Goal: Transaction & Acquisition: Purchase product/service

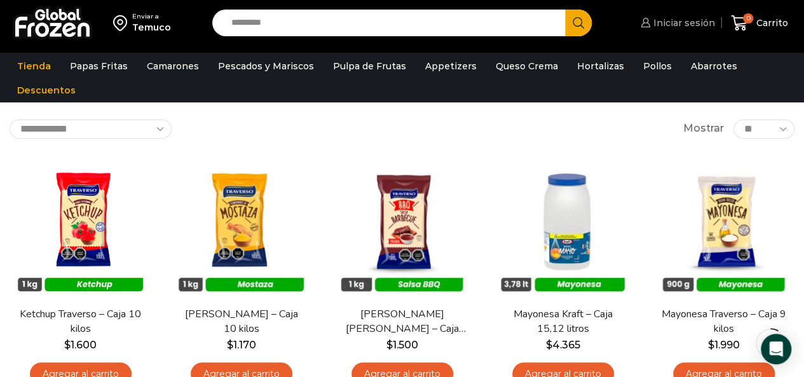
drag, startPoint x: 686, startPoint y: 24, endPoint x: 675, endPoint y: 26, distance: 11.0
click at [687, 24] on span "Iniciar sesión" at bounding box center [682, 23] width 65 height 13
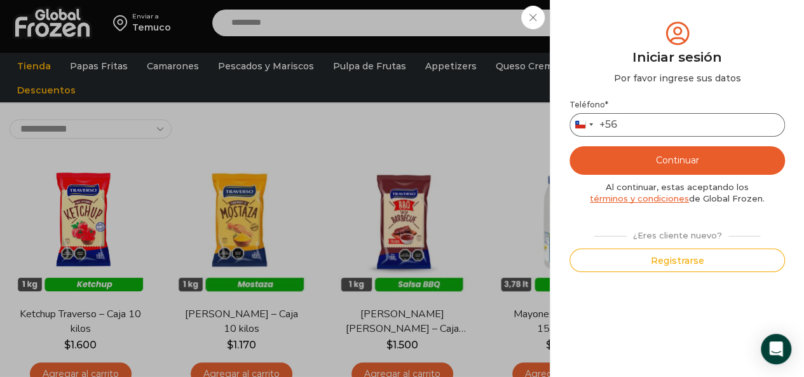
click at [637, 118] on input "Teléfono *" at bounding box center [678, 125] width 216 height 24
type input "*********"
click at [632, 148] on button "Continuar" at bounding box center [678, 160] width 216 height 29
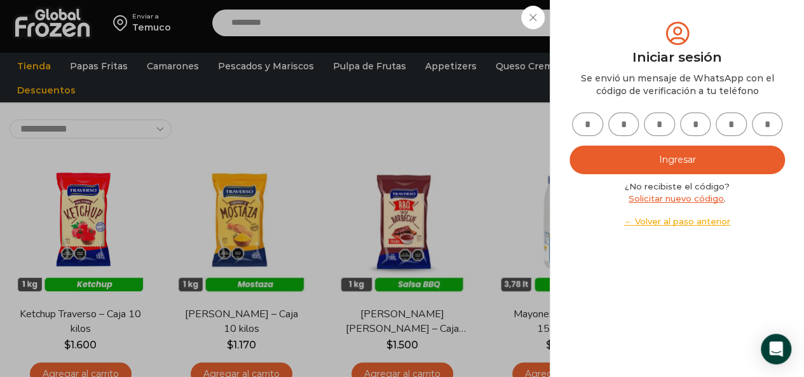
click at [591, 124] on input "text" at bounding box center [587, 125] width 31 height 24
type input "*"
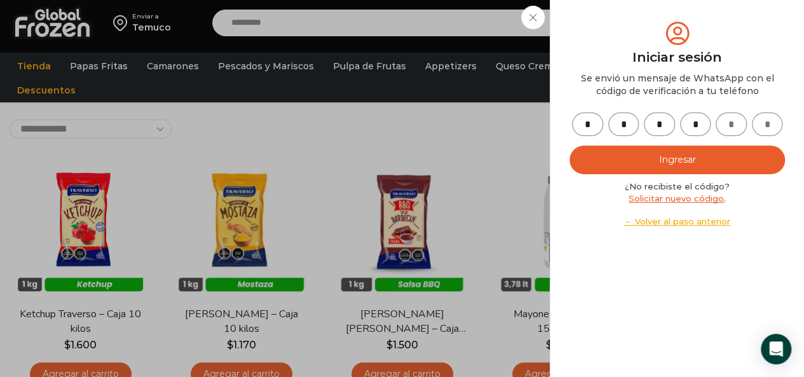
type input "*"
click at [658, 165] on button "Ingresar" at bounding box center [678, 160] width 216 height 29
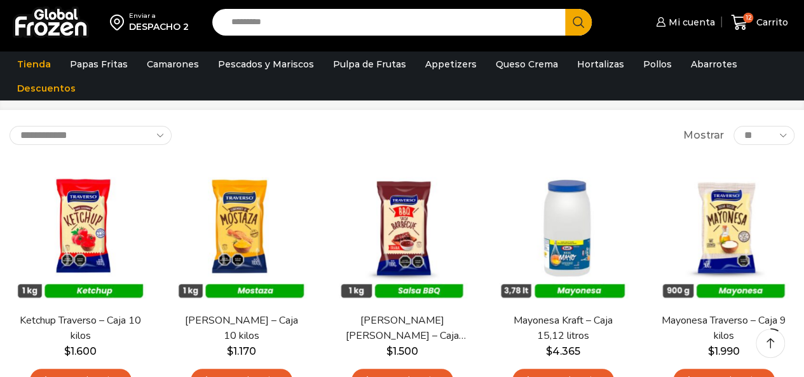
scroll to position [64, 0]
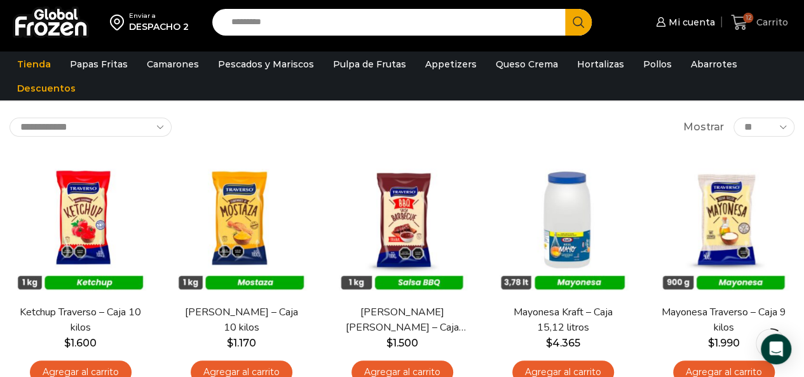
click at [738, 22] on icon at bounding box center [739, 22] width 17 height 17
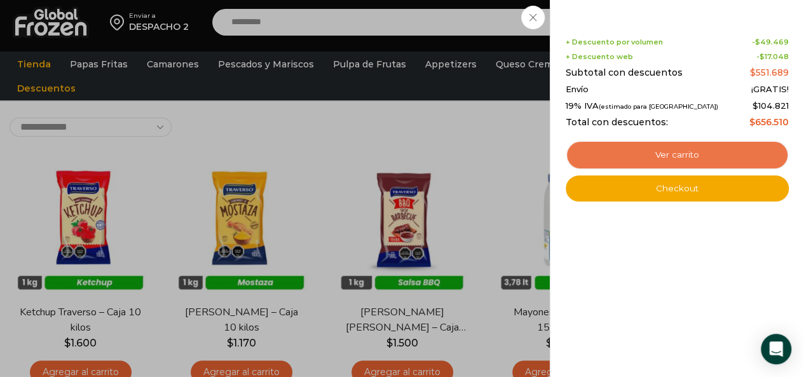
click at [709, 156] on link "Ver carrito" at bounding box center [677, 155] width 223 height 29
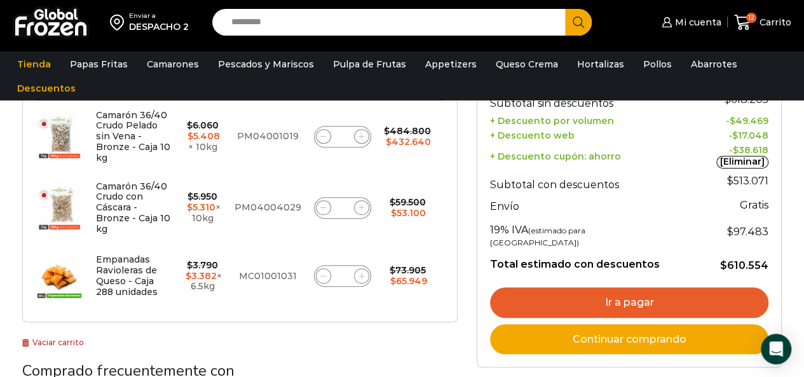
scroll to position [382, 0]
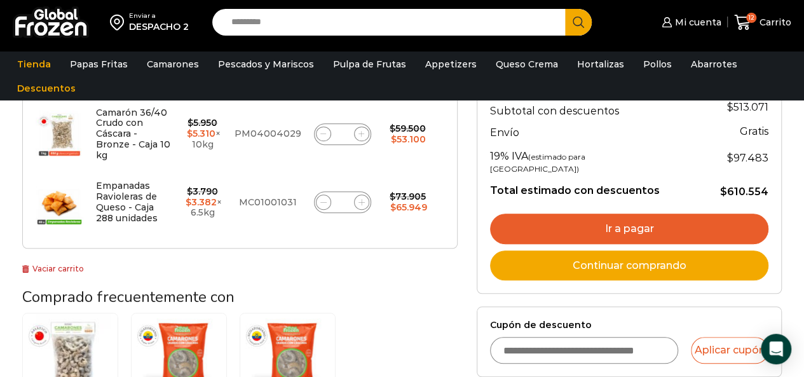
click at [57, 264] on link "Vaciar carrito" at bounding box center [53, 269] width 62 height 10
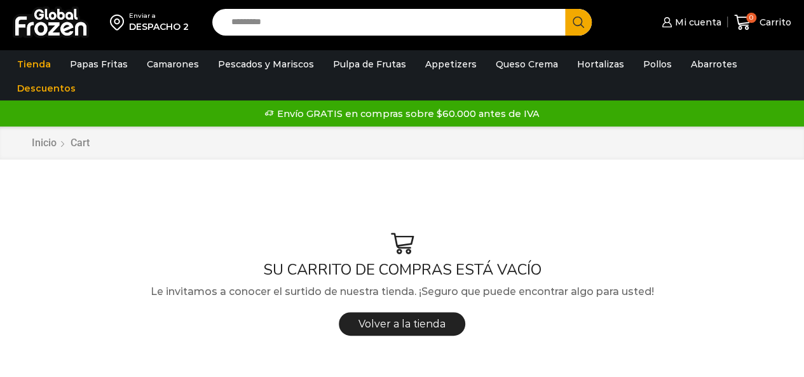
click at [403, 35] on input "Search input" at bounding box center [392, 22] width 334 height 27
click at [406, 27] on input "Search input" at bounding box center [392, 22] width 334 height 27
type input "*"
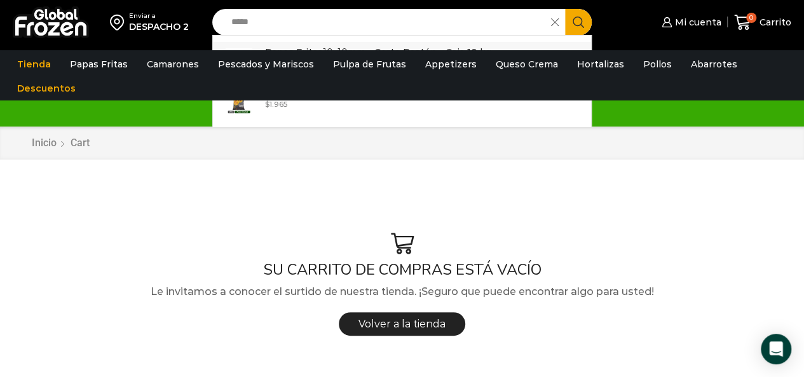
click at [301, 44] on link "Papas Fritas 10x10 mm - Corte Bastón - Caja 10 kg In stock $ 2.070" at bounding box center [402, 61] width 379 height 39
type input "**********"
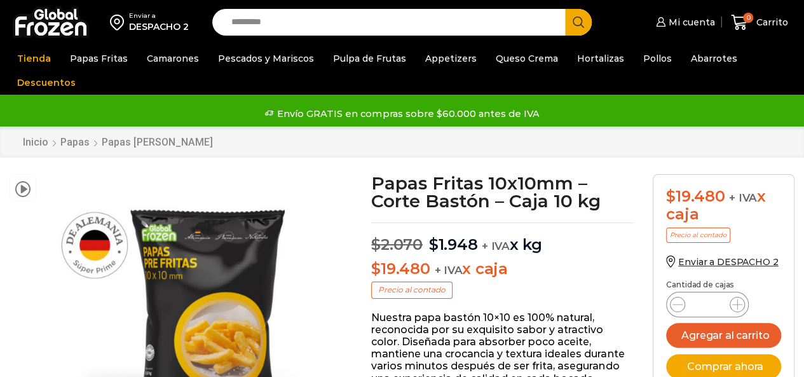
click at [713, 303] on input "*" at bounding box center [708, 305] width 24 height 18
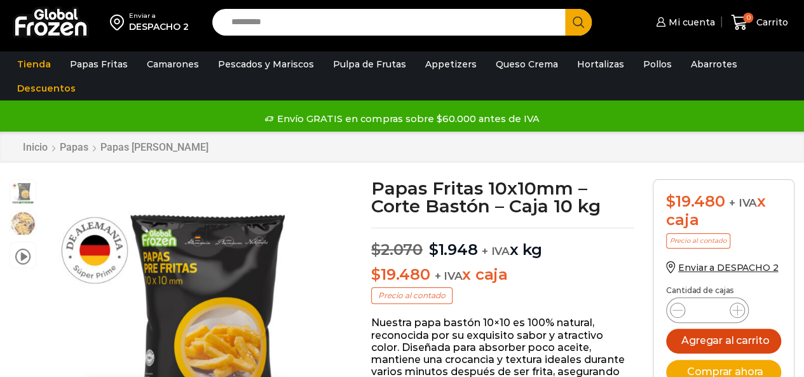
type input "**"
click at [732, 340] on button "Agregar al carrito" at bounding box center [723, 341] width 115 height 25
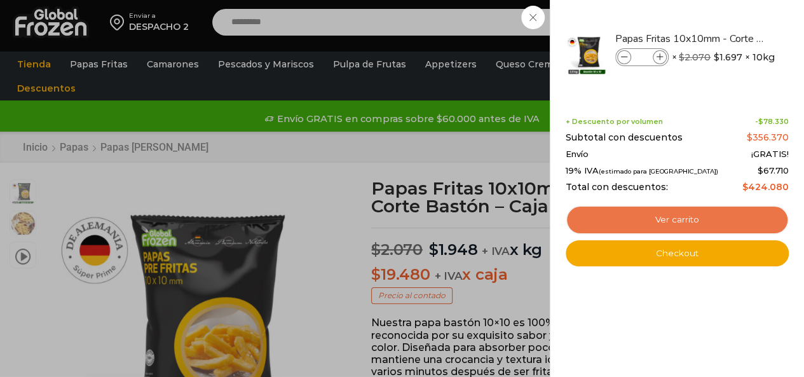
click at [671, 217] on link "Ver carrito" at bounding box center [677, 219] width 223 height 29
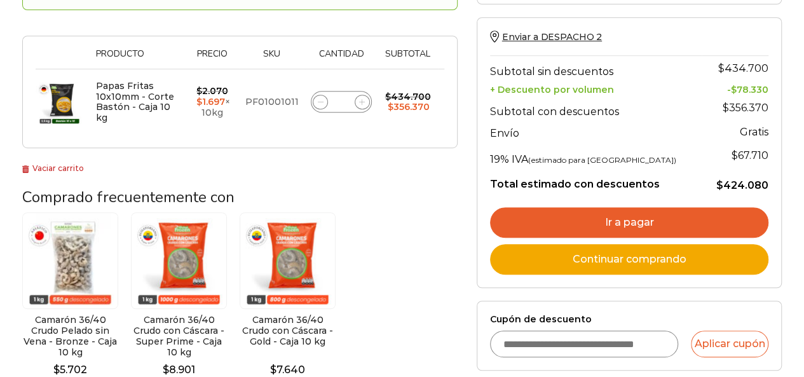
scroll to position [318, 0]
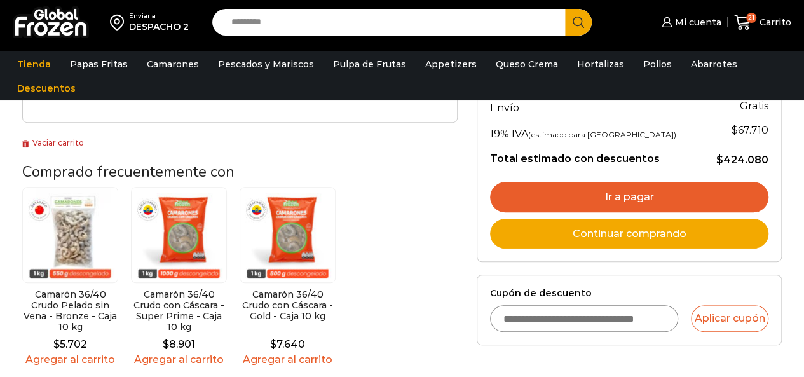
click at [617, 313] on input "Cupón de descuento" at bounding box center [584, 318] width 189 height 27
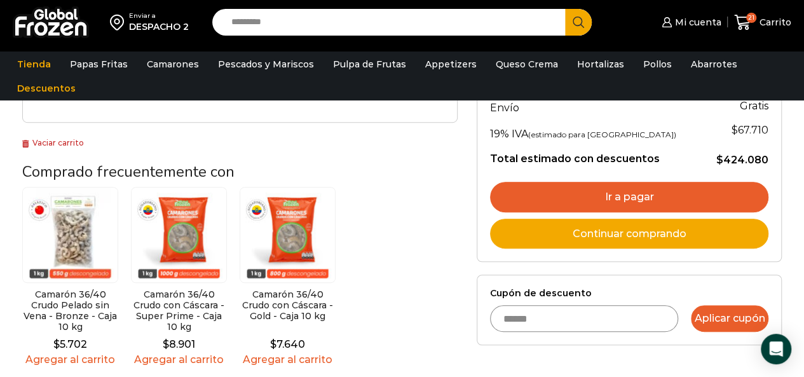
type input "******"
click at [731, 305] on button "Aplicar cupón" at bounding box center [730, 318] width 78 height 27
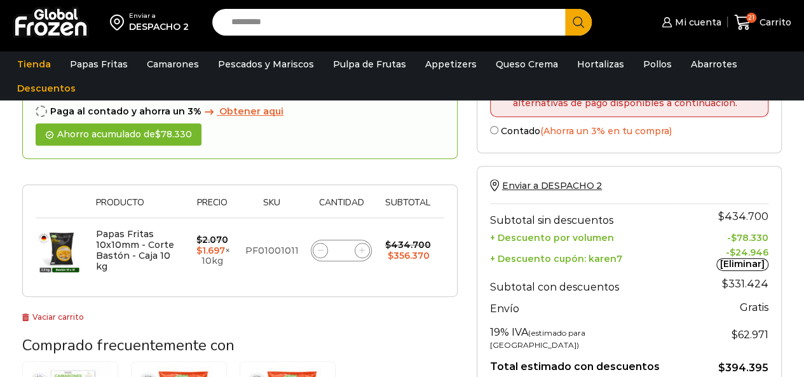
click at [498, 132] on label "Contado (Ahorra un 3% en tu compra)" at bounding box center [629, 129] width 278 height 13
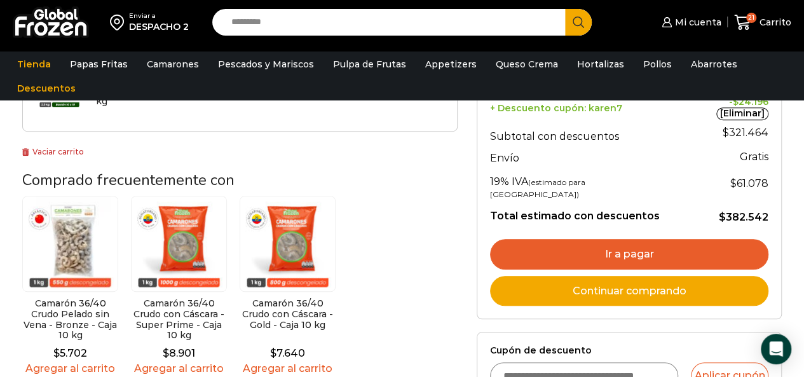
scroll to position [382, 0]
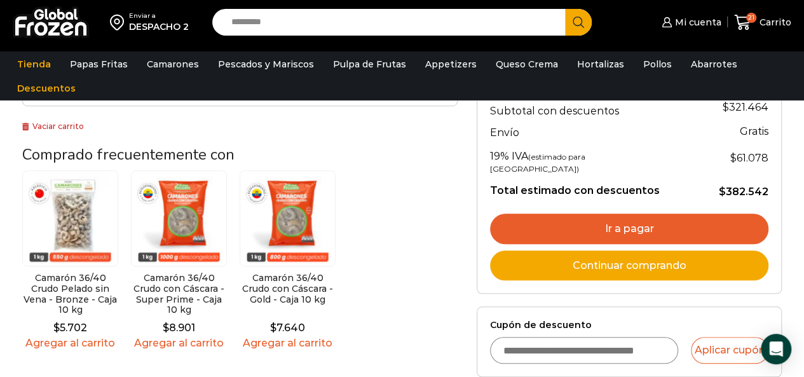
click at [550, 337] on input "Cupón de descuento" at bounding box center [584, 350] width 189 height 27
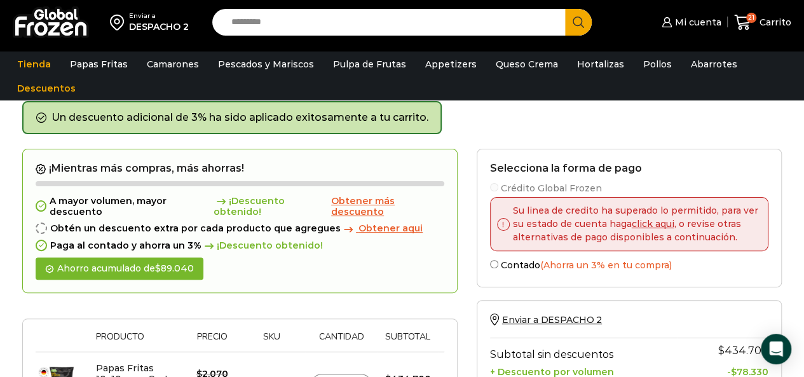
scroll to position [0, 0]
